Goal: Information Seeking & Learning: Learn about a topic

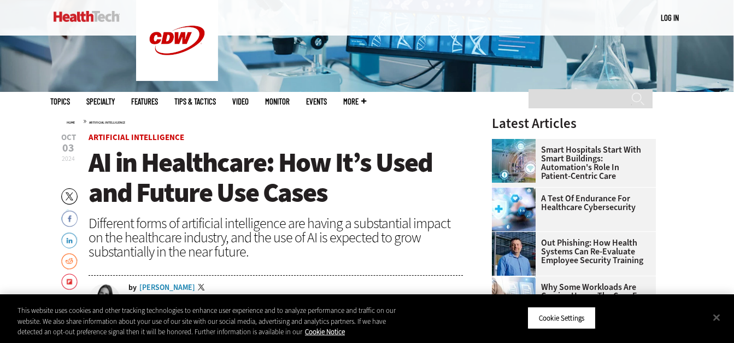
scroll to position [259, 0]
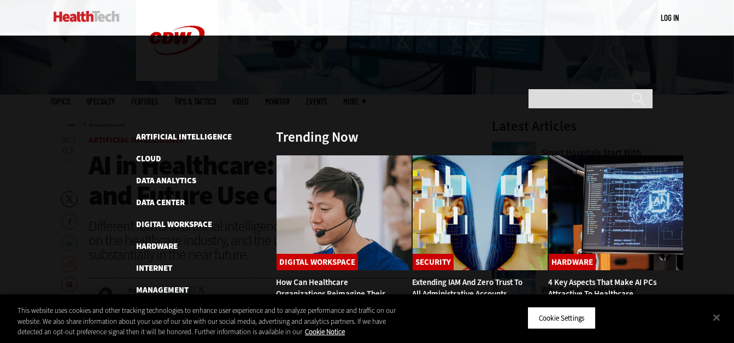
click at [70, 97] on span "Topics" at bounding box center [60, 101] width 20 height 8
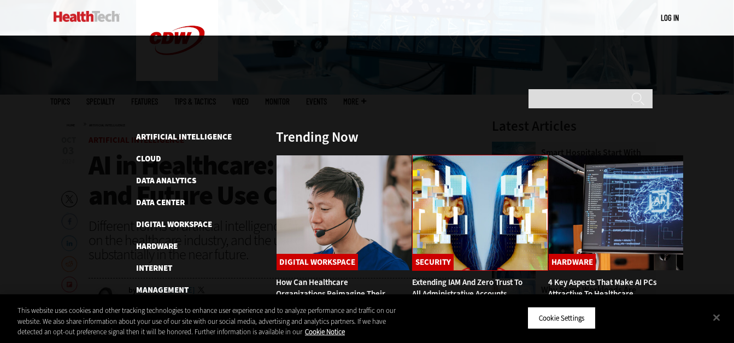
click at [487, 161] on img at bounding box center [480, 213] width 136 height 116
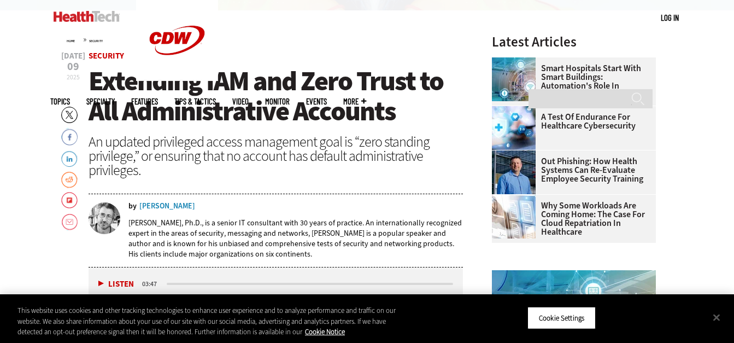
scroll to position [362, 0]
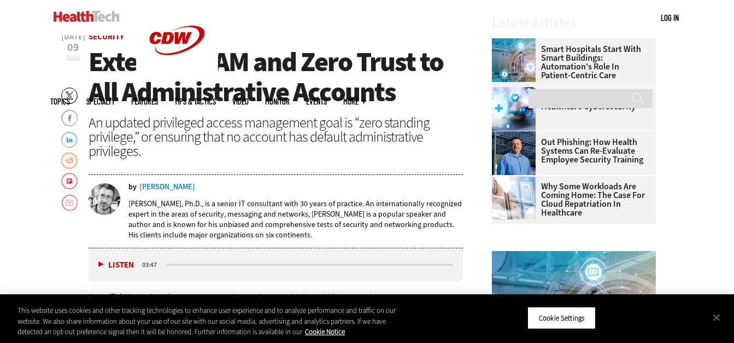
drag, startPoint x: 136, startPoint y: 185, endPoint x: 181, endPoint y: 191, distance: 45.2
click at [181, 191] on div "by Joel Snyder Joel Snyder, Ph.D., is a senior IT consultant with 30 years of p…" at bounding box center [276, 215] width 375 height 64
copy div "Joel Snyder"
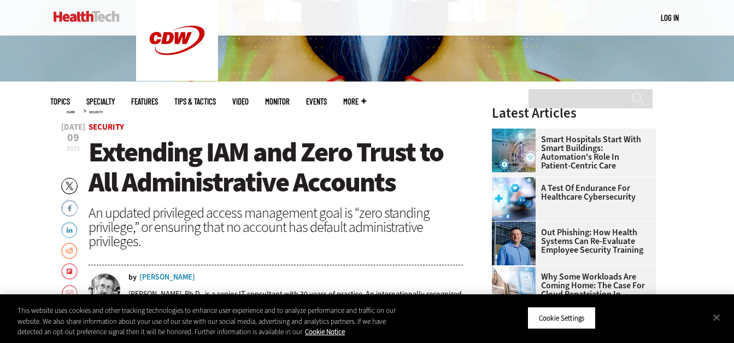
scroll to position [273, 0]
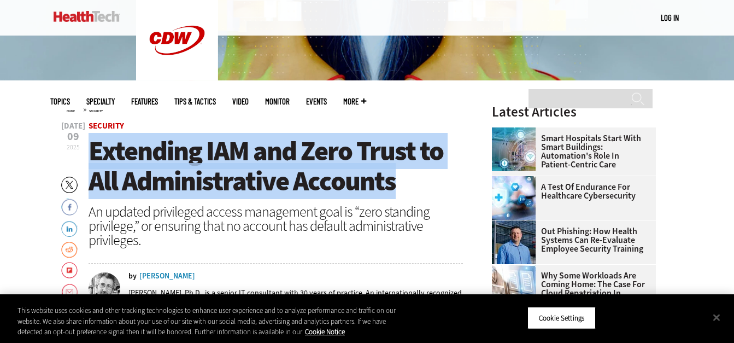
drag, startPoint x: 91, startPoint y: 144, endPoint x: 399, endPoint y: 191, distance: 311.1
copy span "Extending IAM and Zero Trust to All Administrative Accounts"
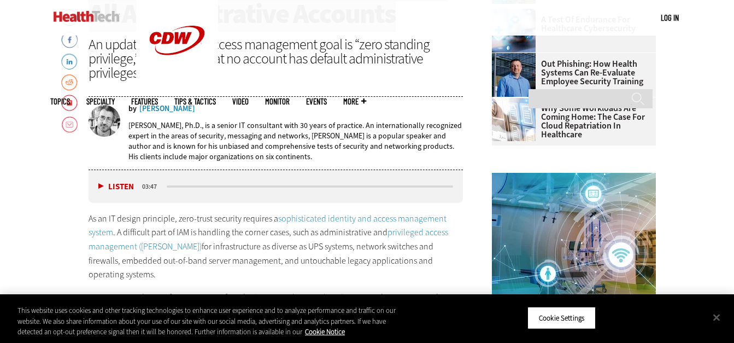
scroll to position [441, 0]
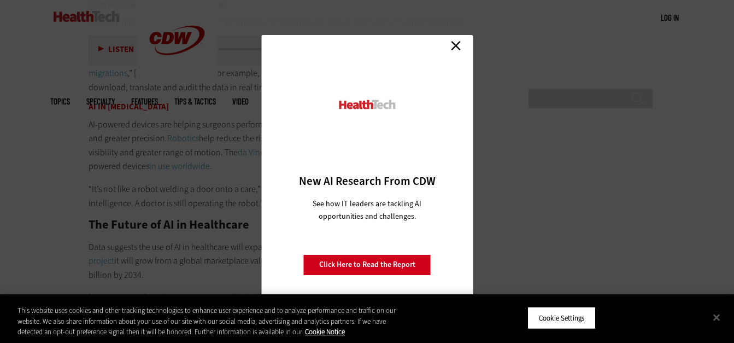
scroll to position [1989, 0]
click at [458, 45] on link "Close" at bounding box center [455, 46] width 16 height 16
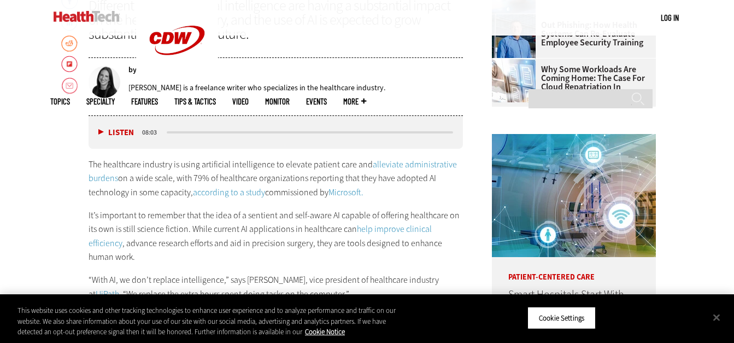
scroll to position [496, 0]
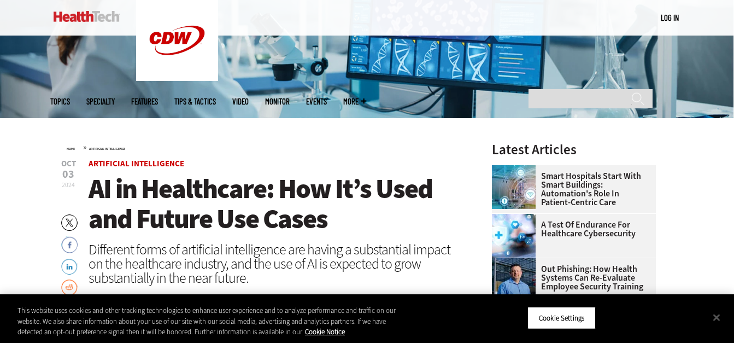
scroll to position [268, 0]
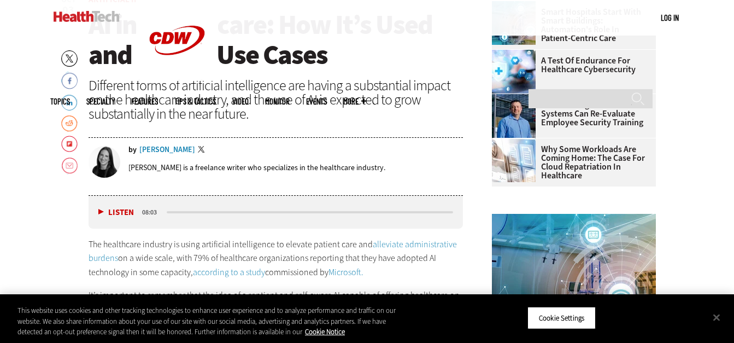
scroll to position [402, 0]
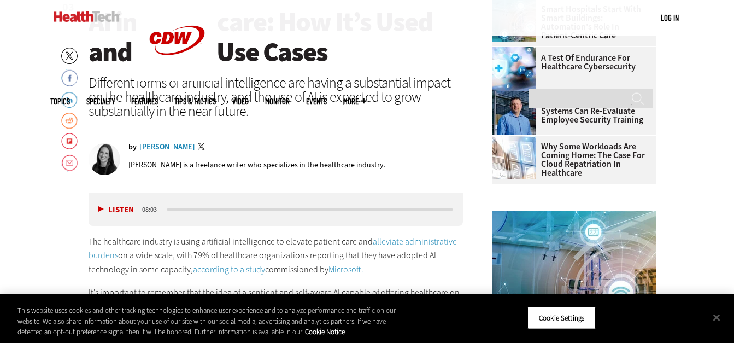
click at [155, 149] on div "[PERSON_NAME]" at bounding box center [167, 147] width 56 height 8
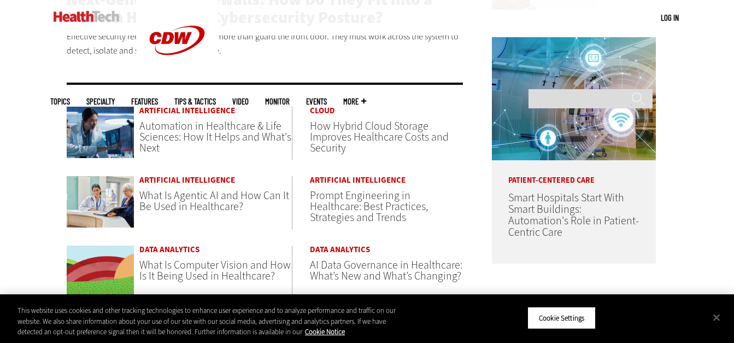
scroll to position [534, 0]
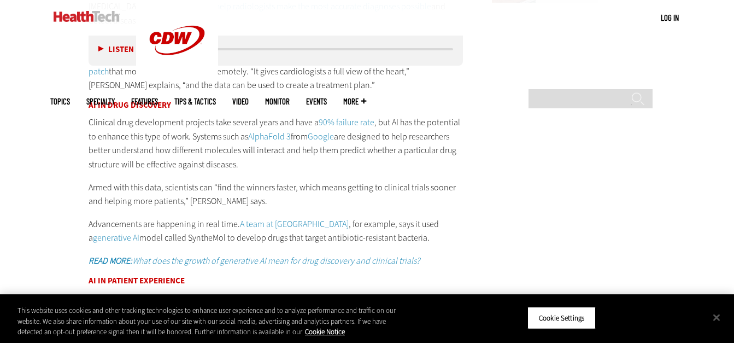
scroll to position [1469, 0]
